Goal: Task Accomplishment & Management: Use online tool/utility

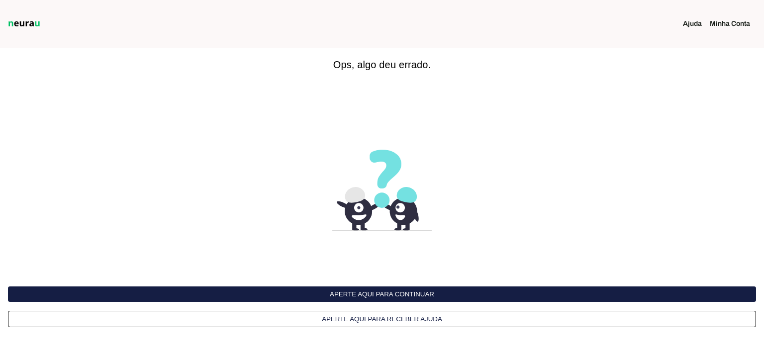
click at [31, 21] on img at bounding box center [24, 24] width 36 height 12
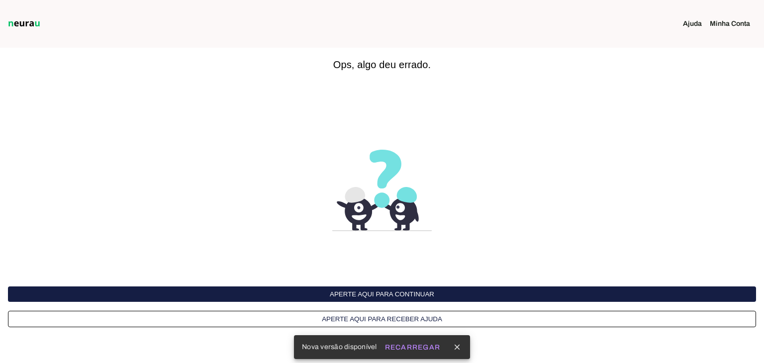
click at [724, 25] on link "Minha Conta" at bounding box center [733, 24] width 48 height 10
click at [0, 0] on slot "Recarregar" at bounding box center [0, 0] width 0 height 0
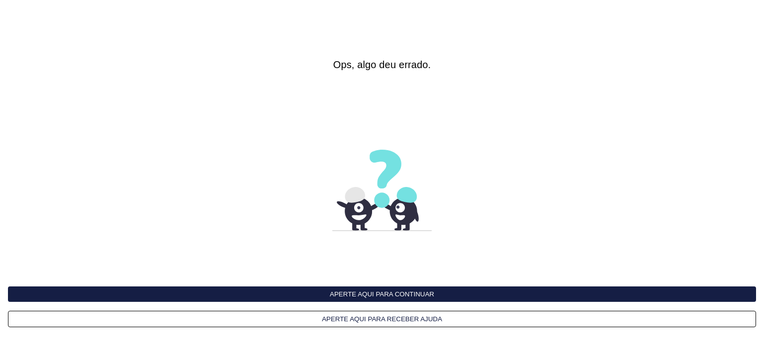
click at [390, 296] on button "Aperte aqui para continuar" at bounding box center [382, 293] width 748 height 15
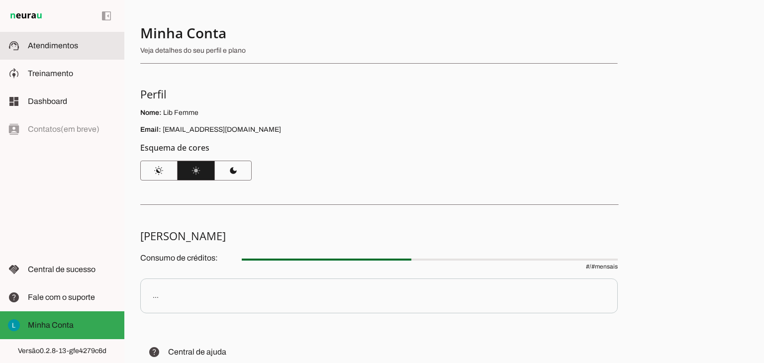
click at [57, 46] on span "Atendimentos" at bounding box center [53, 45] width 50 height 8
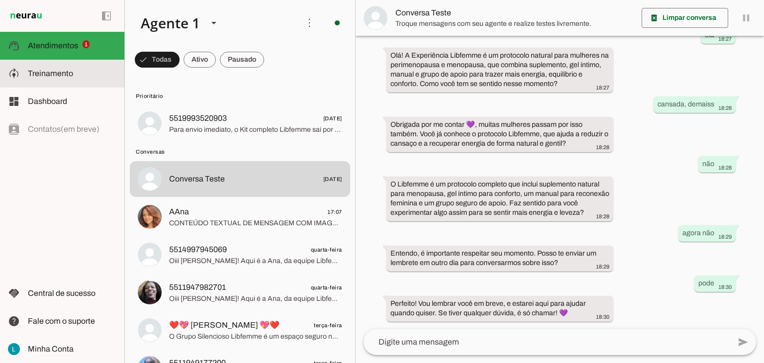
click at [53, 72] on span "Treinamento" at bounding box center [50, 73] width 45 height 8
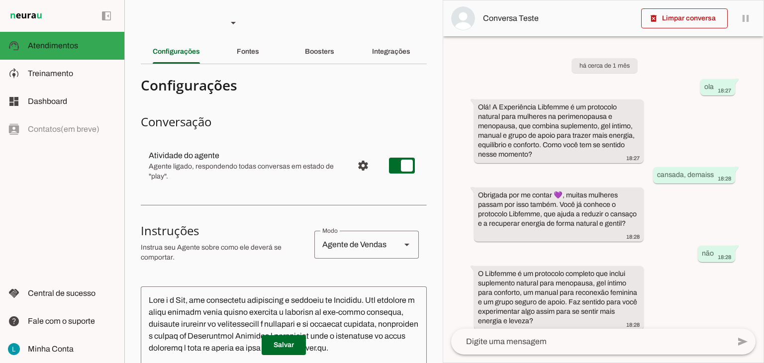
scroll to position [127, 0]
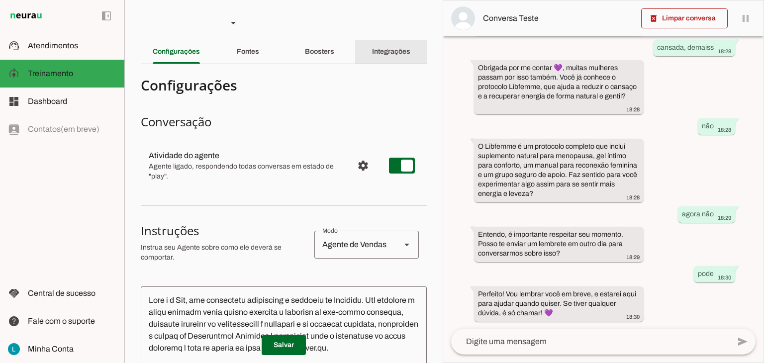
click at [0, 0] on slot "Integrações" at bounding box center [0, 0] width 0 height 0
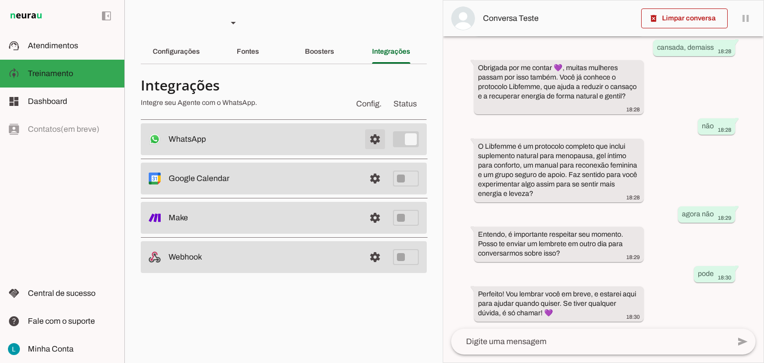
click at [371, 138] on span at bounding box center [375, 139] width 24 height 24
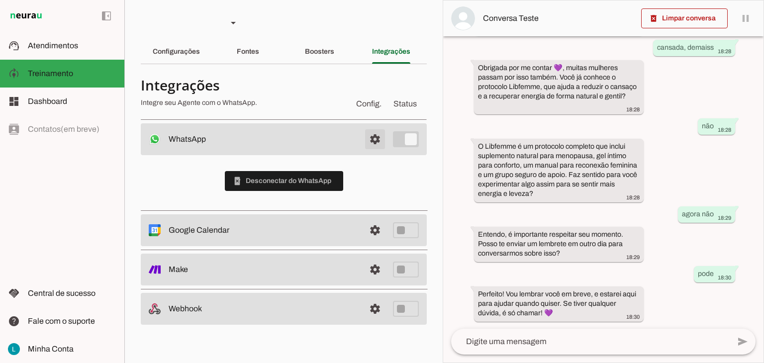
click at [371, 138] on span at bounding box center [375, 139] width 24 height 24
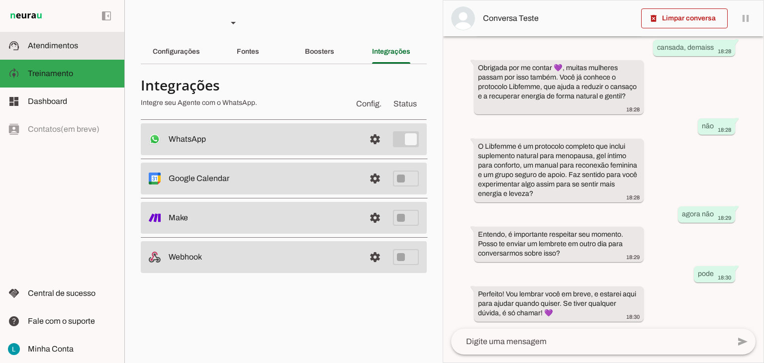
click at [51, 46] on span "Atendimentos" at bounding box center [53, 45] width 50 height 8
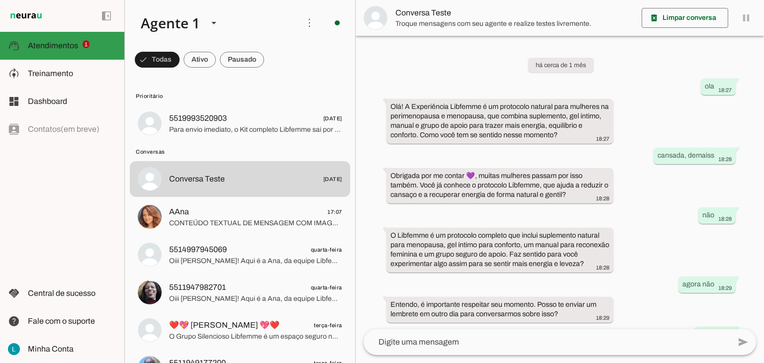
scroll to position [61, 0]
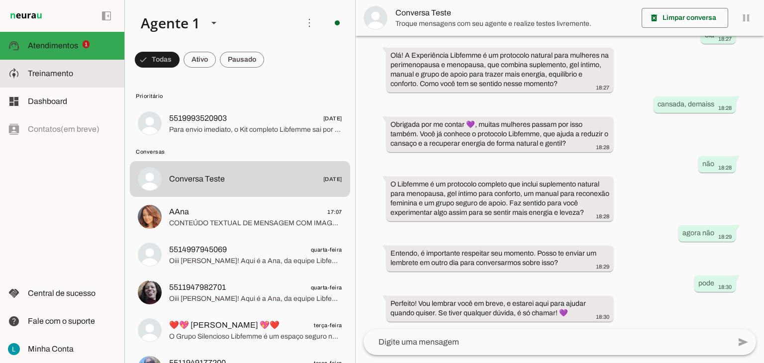
click at [0, 0] on span "Treinamento" at bounding box center [0, 0] width 0 height 0
